Goal: Information Seeking & Learning: Learn about a topic

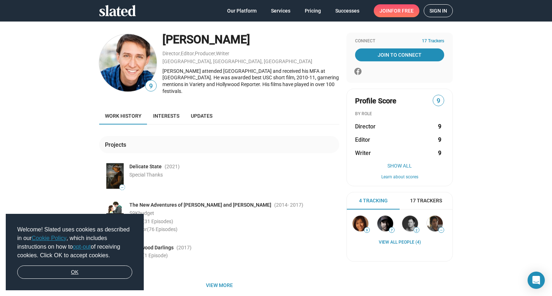
click at [95, 275] on link "OK" at bounding box center [74, 273] width 115 height 14
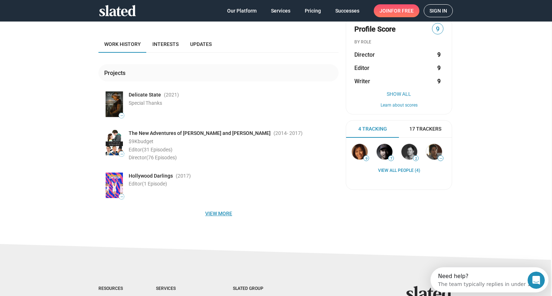
click at [221, 210] on span "View more" at bounding box center [218, 213] width 229 height 13
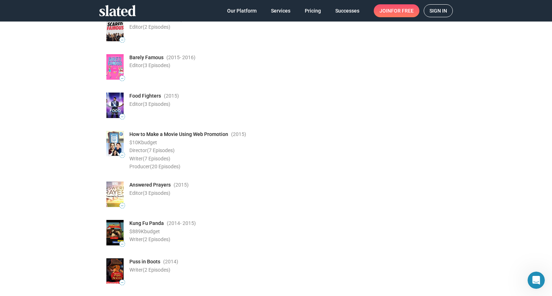
scroll to position [323, 0]
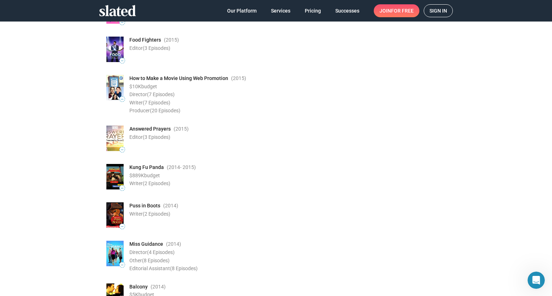
click at [112, 176] on img at bounding box center [114, 177] width 17 height 26
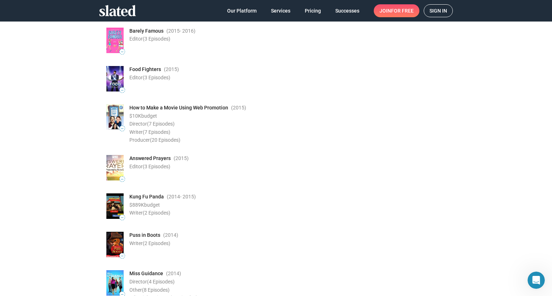
scroll to position [0, 0]
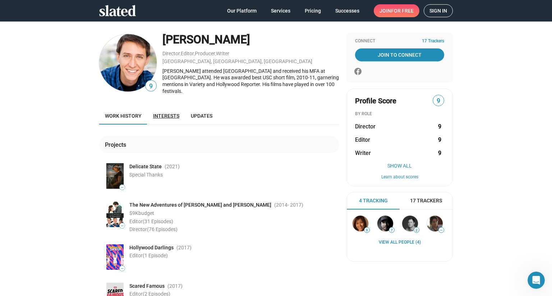
click at [165, 113] on span "Interests" at bounding box center [166, 116] width 26 height 6
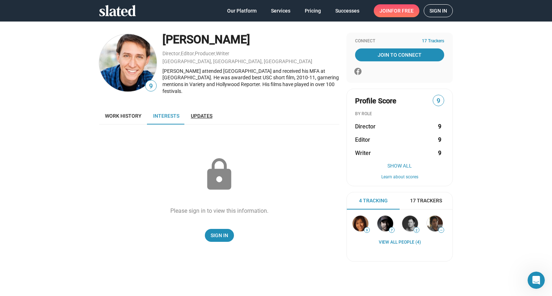
click at [191, 113] on span "Updates" at bounding box center [202, 116] width 22 height 6
